Goal: Task Accomplishment & Management: Manage account settings

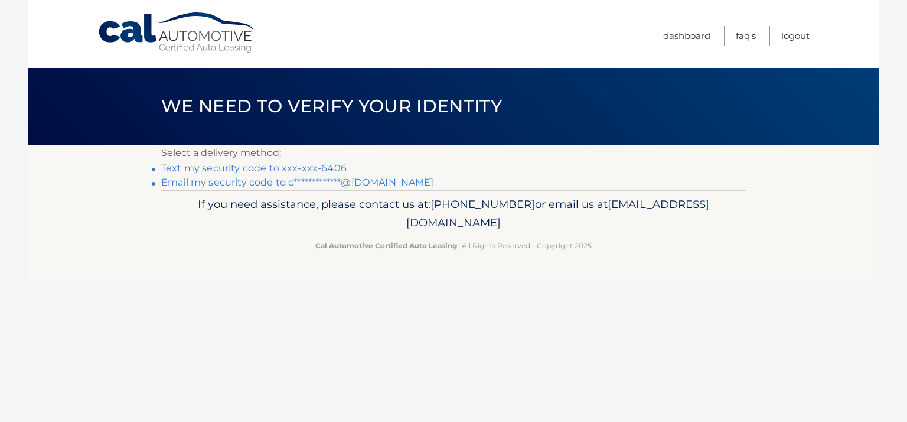
click at [239, 168] on link "Text my security code to xxx-xxx-6406" at bounding box center [253, 167] width 185 height 11
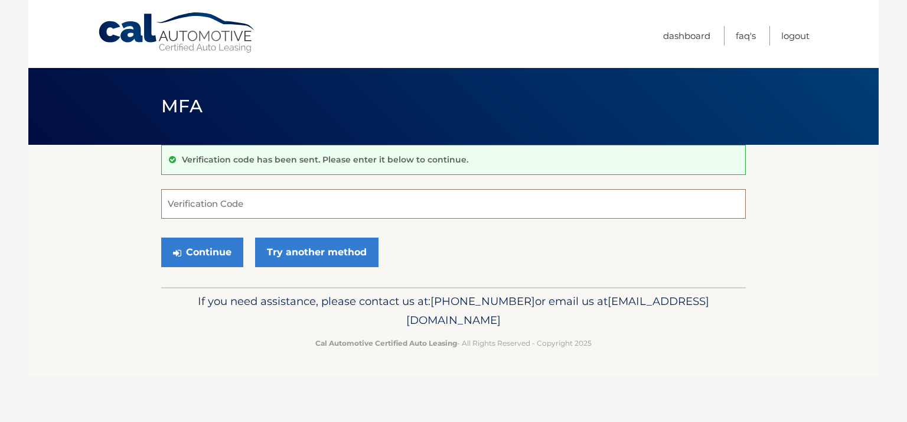
click at [265, 209] on input "Verification Code" at bounding box center [453, 204] width 585 height 30
type input "422939"
click at [207, 256] on button "Continue" at bounding box center [202, 252] width 82 height 30
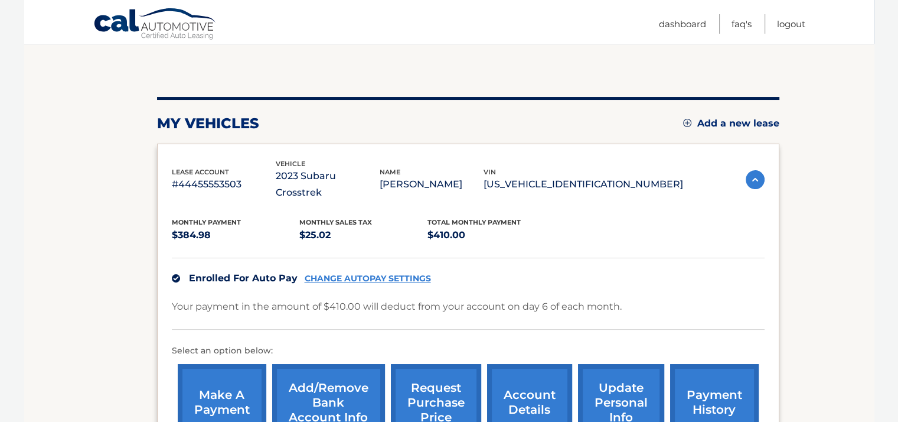
scroll to position [96, 0]
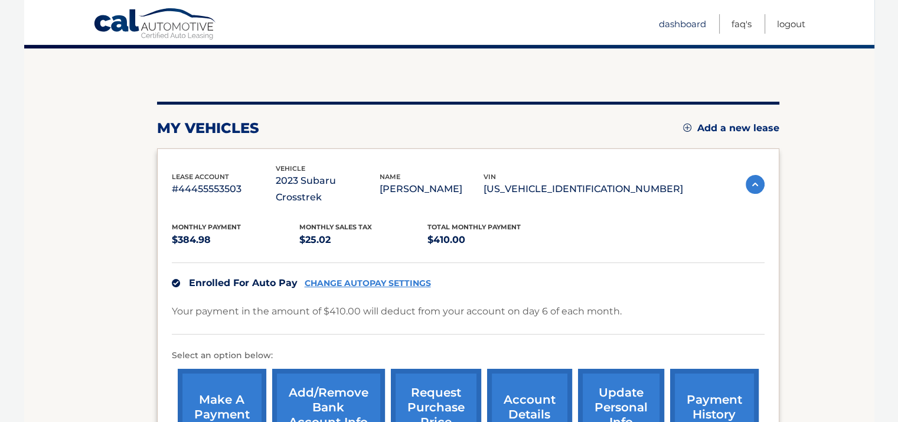
click at [669, 22] on link "Dashboard" at bounding box center [682, 23] width 47 height 19
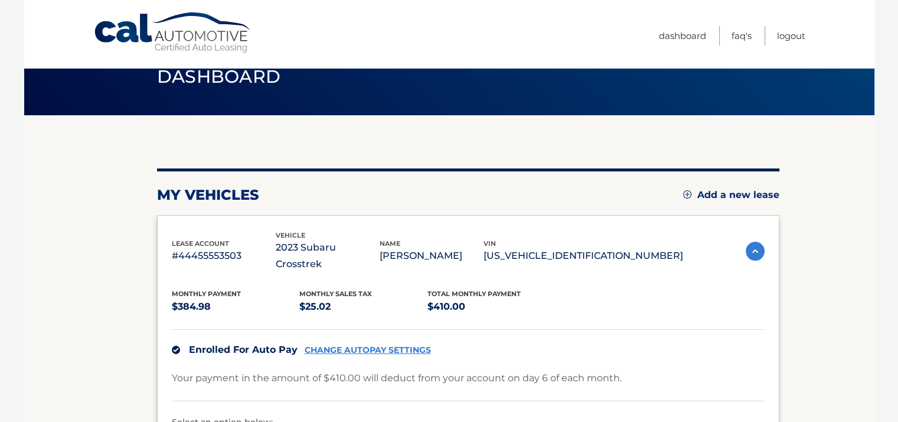
scroll to position [9, 0]
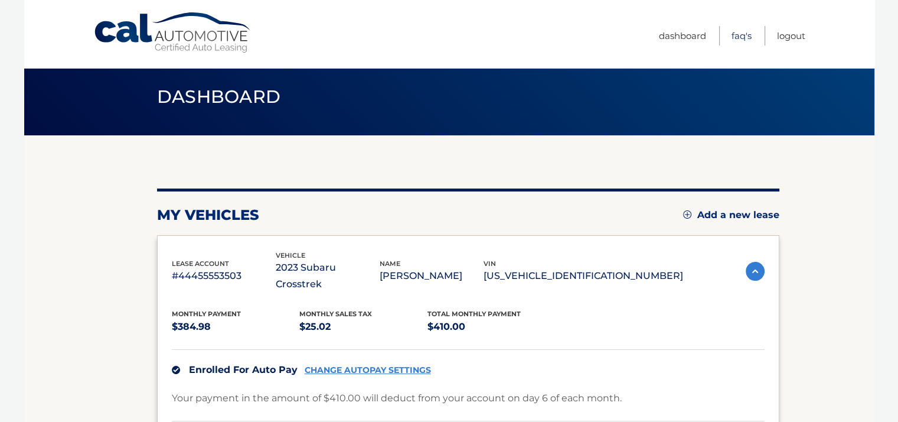
click at [742, 34] on link "FAQ's" at bounding box center [742, 35] width 20 height 19
